Goal: Information Seeking & Learning: Learn about a topic

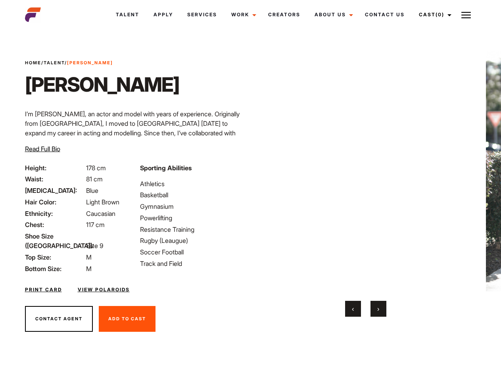
click at [433, 15] on link "Cast (0)" at bounding box center [434, 14] width 44 height 21
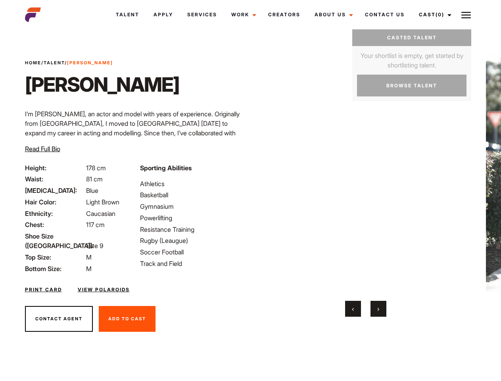
click at [466, 15] on img at bounding box center [466, 15] width 10 height 10
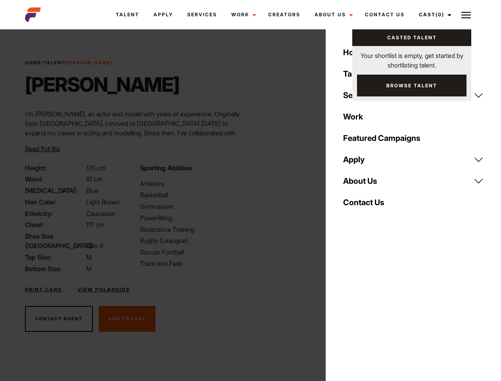
click at [365, 184] on video "Your browser does not support the video tag." at bounding box center [365, 171] width 192 height 240
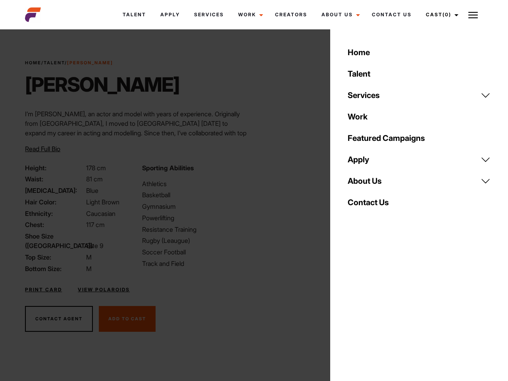
click at [250, 171] on div "Sporting Abilities Athletics Basketball Gymnasium Powerlifting Resistance Train…" at bounding box center [195, 218] width 117 height 110
click at [353, 309] on button "‹" at bounding box center [358, 309] width 16 height 16
click at [378, 309] on div "Home Talent Services Talent Casting Photography Videography Creative Hair and M…" at bounding box center [419, 190] width 178 height 381
